Goal: Task Accomplishment & Management: Complete application form

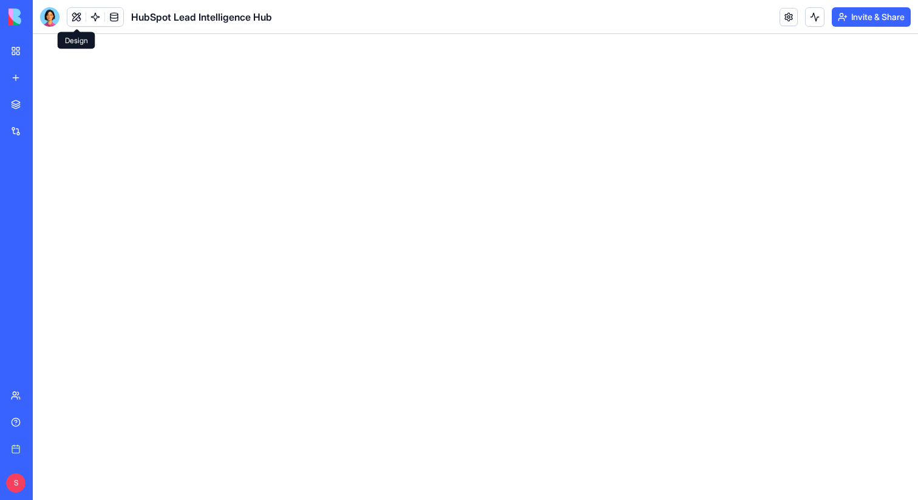
click at [115, 20] on link at bounding box center [114, 17] width 18 height 18
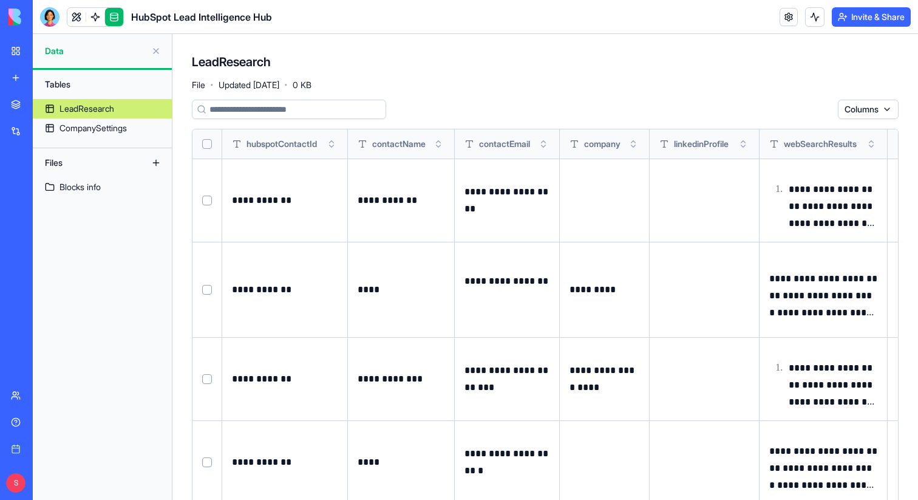
click at [427, 87] on div "LeadResearch File · Updated Aug 16, 2025 · 0 KB" at bounding box center [545, 71] width 707 height 36
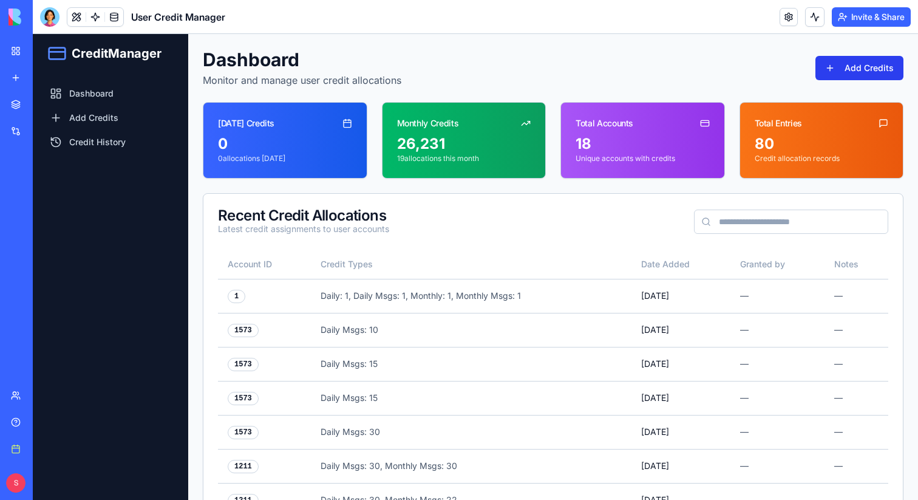
click at [847, 63] on button "Add Credits" at bounding box center [859, 68] width 88 height 24
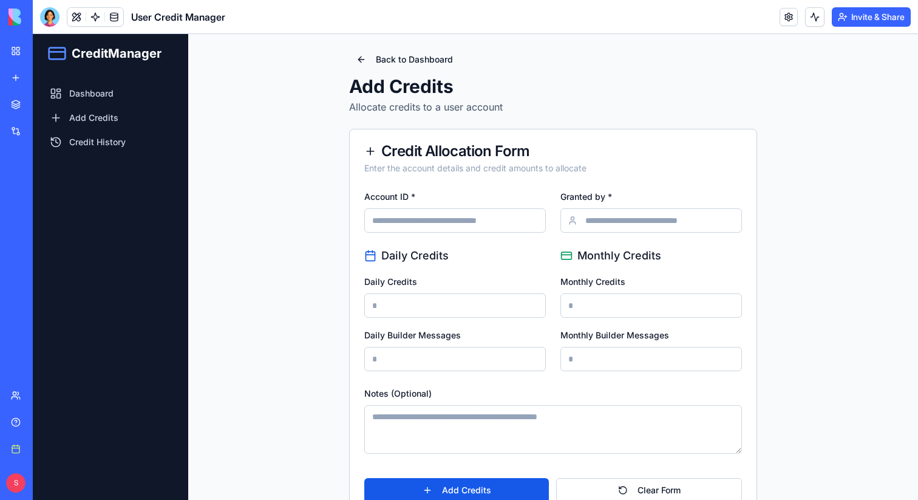
click at [442, 222] on input "Account ID *" at bounding box center [455, 220] width 182 height 24
type input "****"
click at [601, 231] on input "Granted by *" at bounding box center [651, 220] width 182 height 24
type input "******"
click at [455, 303] on input "Daily Credits" at bounding box center [455, 305] width 182 height 24
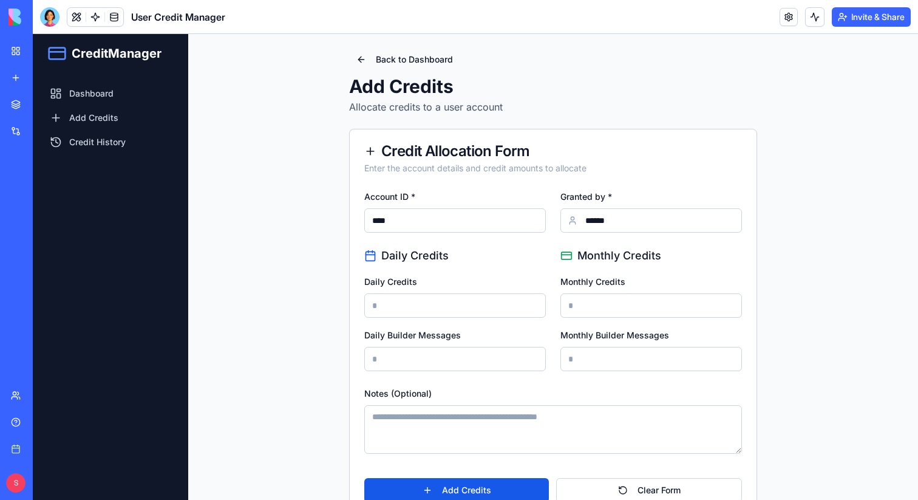
type input "*"
click at [582, 312] on input "Monthly Credits" at bounding box center [651, 305] width 182 height 24
type input "*"
click at [449, 367] on input "Daily Builder Messages" at bounding box center [455, 359] width 182 height 24
drag, startPoint x: 413, startPoint y: 359, endPoint x: 367, endPoint y: 359, distance: 45.5
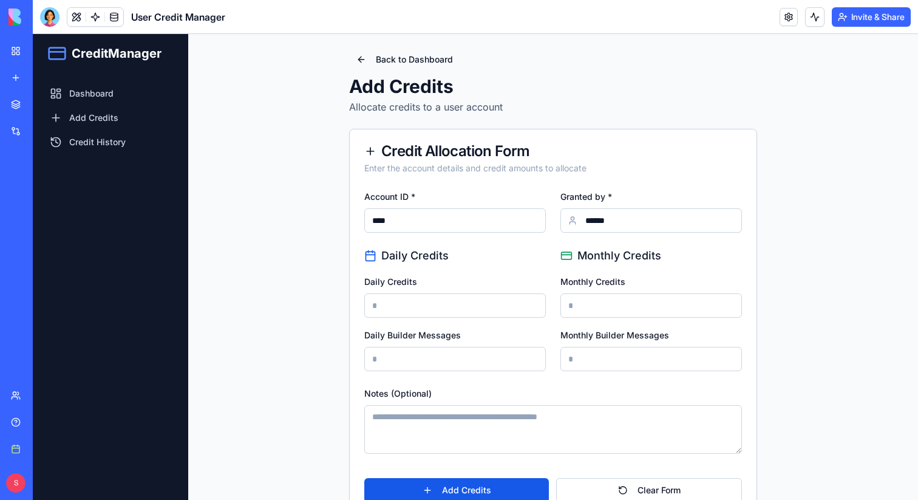
click at [367, 359] on input "*" at bounding box center [455, 359] width 182 height 24
click at [387, 360] on input "*" at bounding box center [455, 359] width 182 height 24
type input "*"
click at [603, 358] on input "Monthly Builder Messages" at bounding box center [651, 359] width 182 height 24
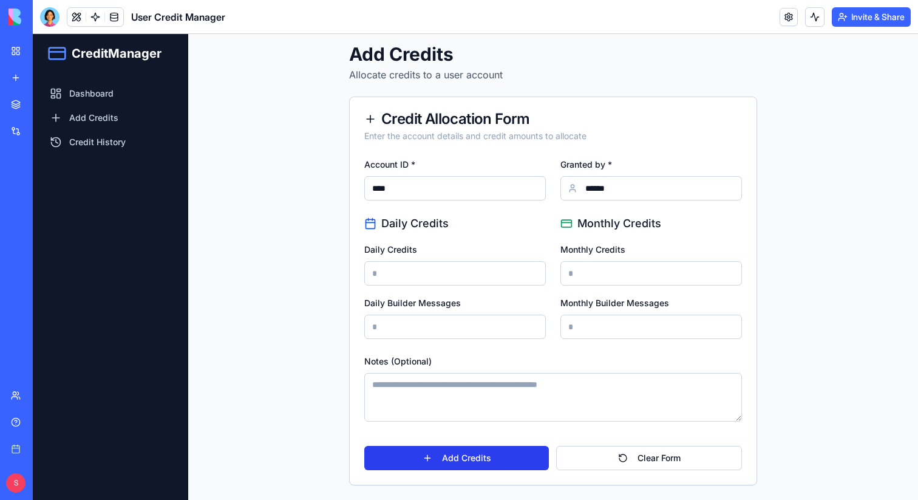
type input "*"
click at [467, 458] on button "Add Credits" at bounding box center [456, 458] width 185 height 24
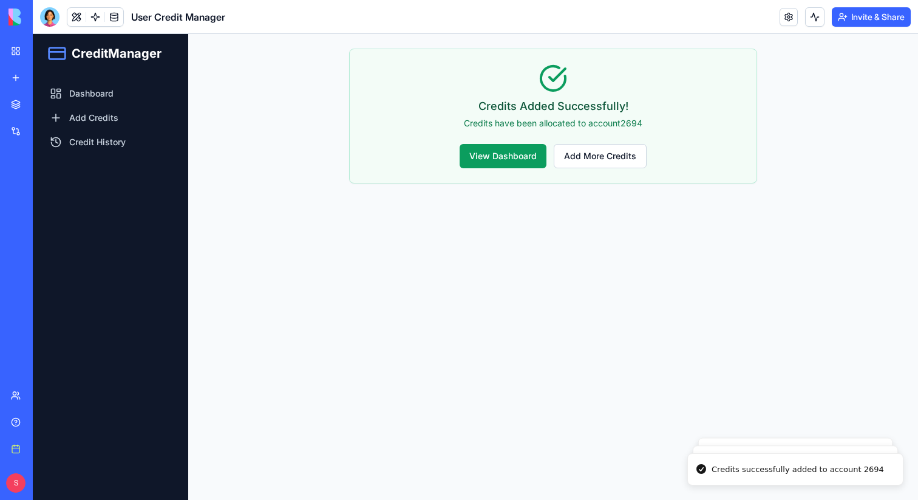
scroll to position [0, 0]
